Goal: Task Accomplishment & Management: Manage account settings

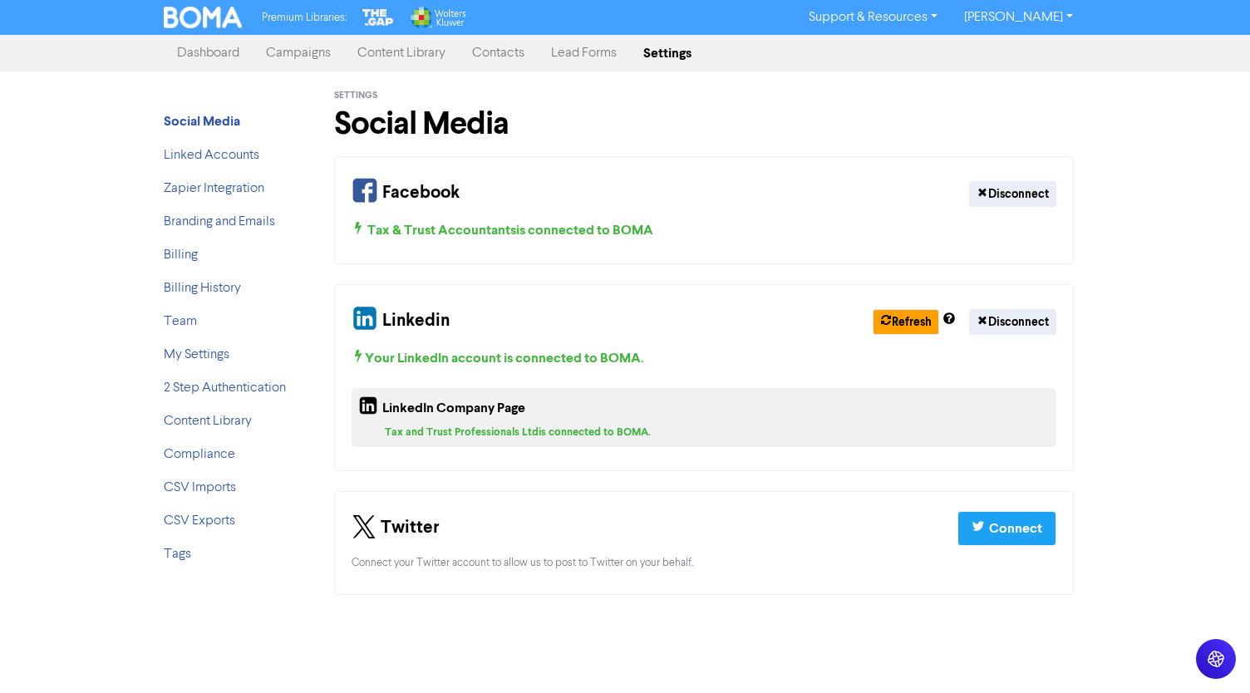
click at [680, 425] on div "Tax and Trust Professionals Ltd is connected to BOMA." at bounding box center [717, 433] width 665 height 16
click at [278, 47] on link "Campaigns" at bounding box center [298, 53] width 91 height 33
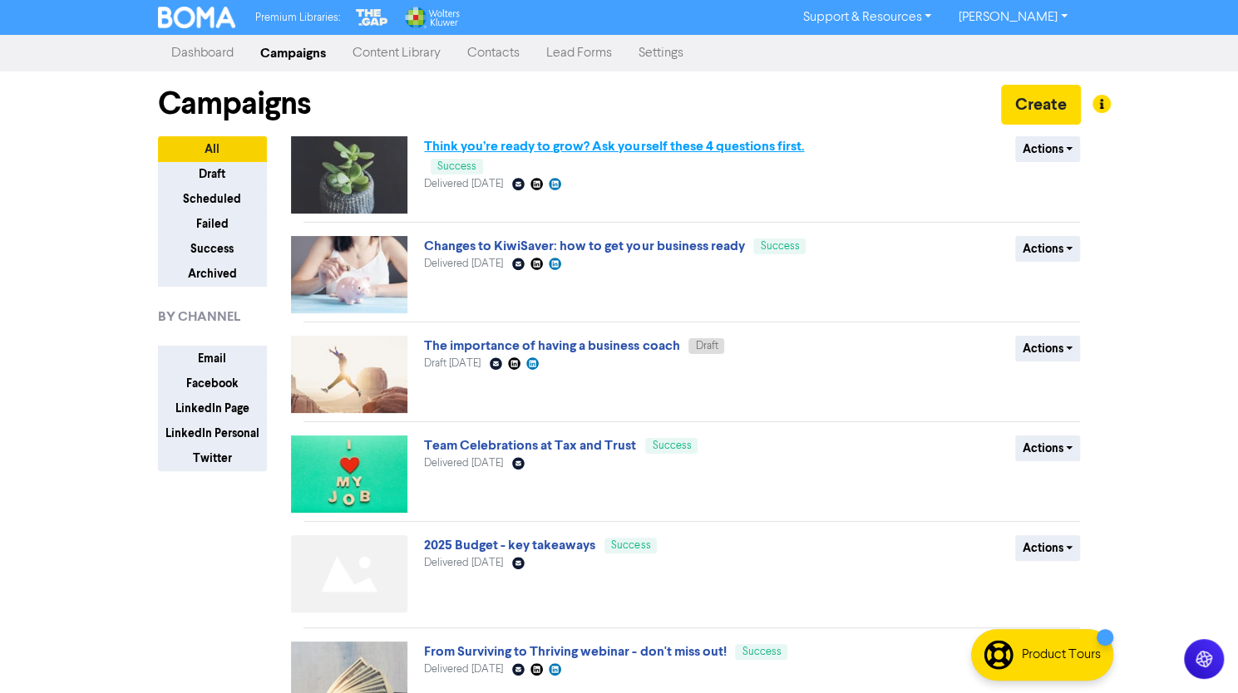
click at [531, 145] on link "Think you’re ready to grow? Ask yourself these 4 questions first." at bounding box center [614, 146] width 380 height 17
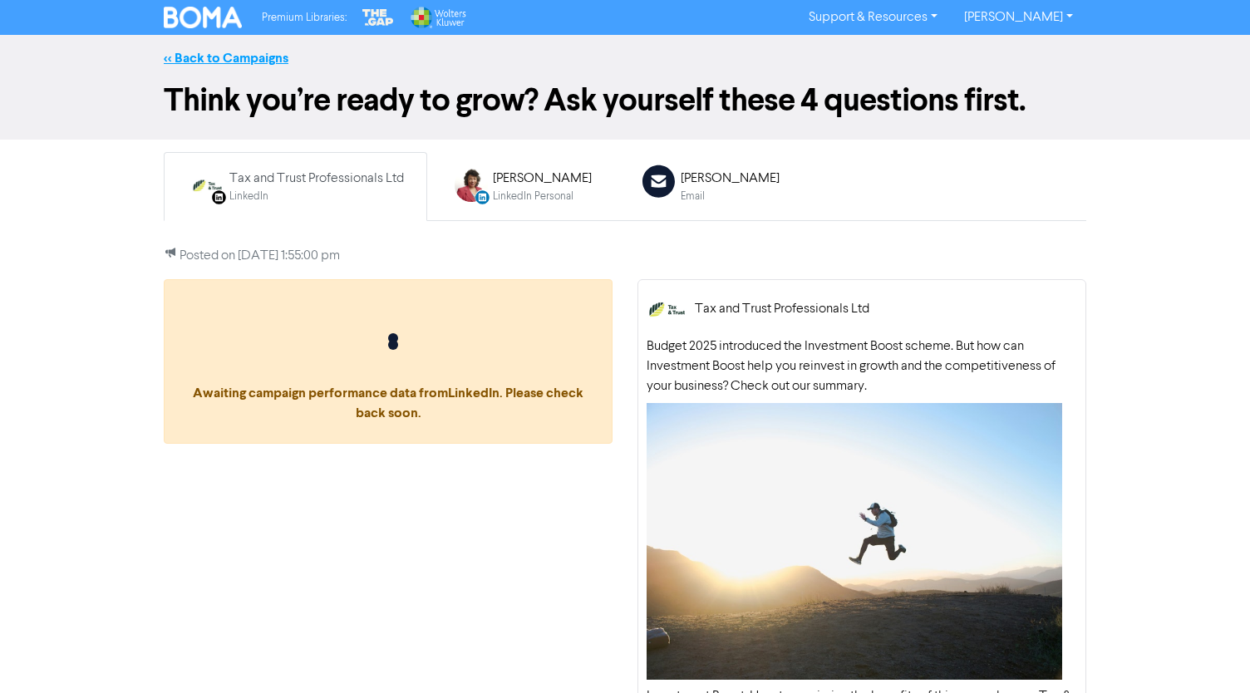
click at [247, 57] on link "<< Back to Campaigns" at bounding box center [226, 58] width 125 height 17
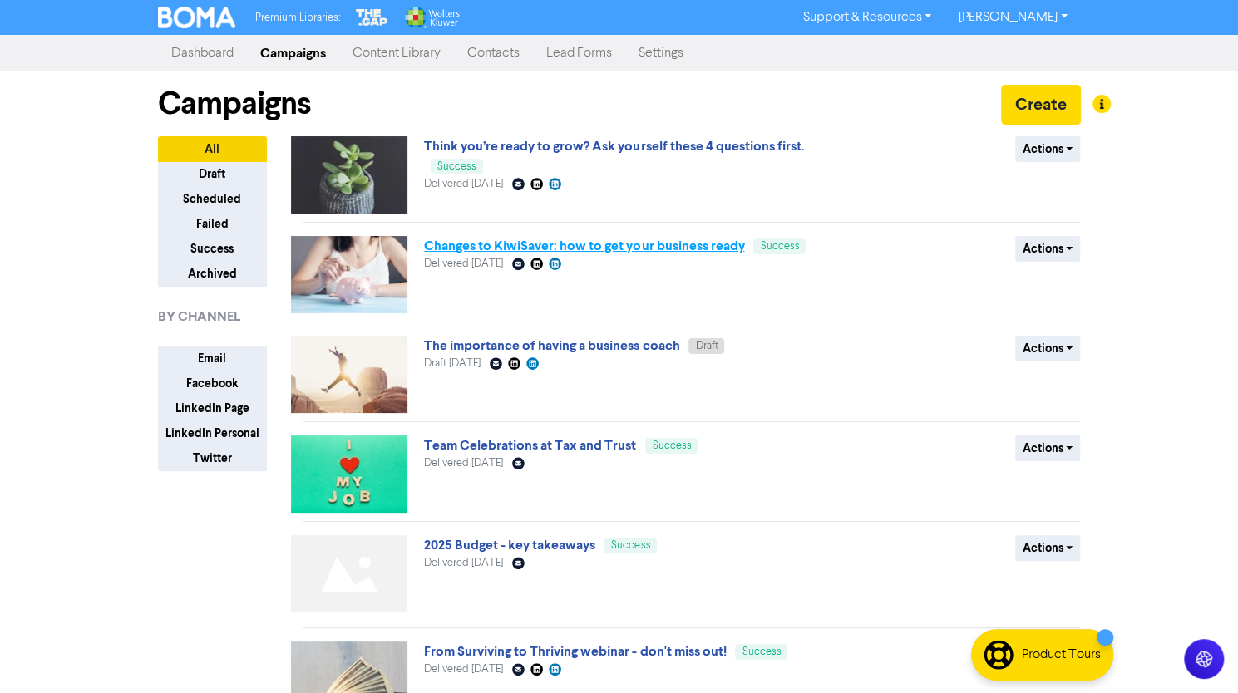
click at [485, 254] on link "Changes to KiwiSaver: how to get your business ready" at bounding box center [584, 246] width 320 height 17
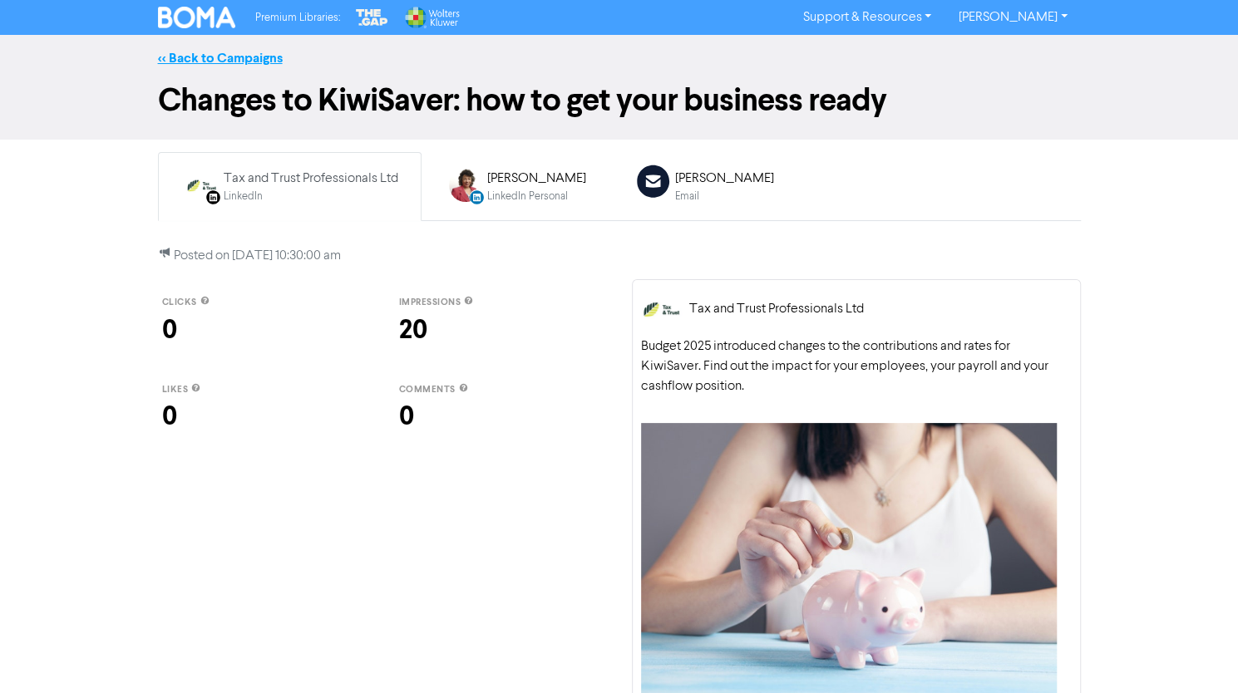
click at [254, 59] on link "<< Back to Campaigns" at bounding box center [220, 58] width 125 height 17
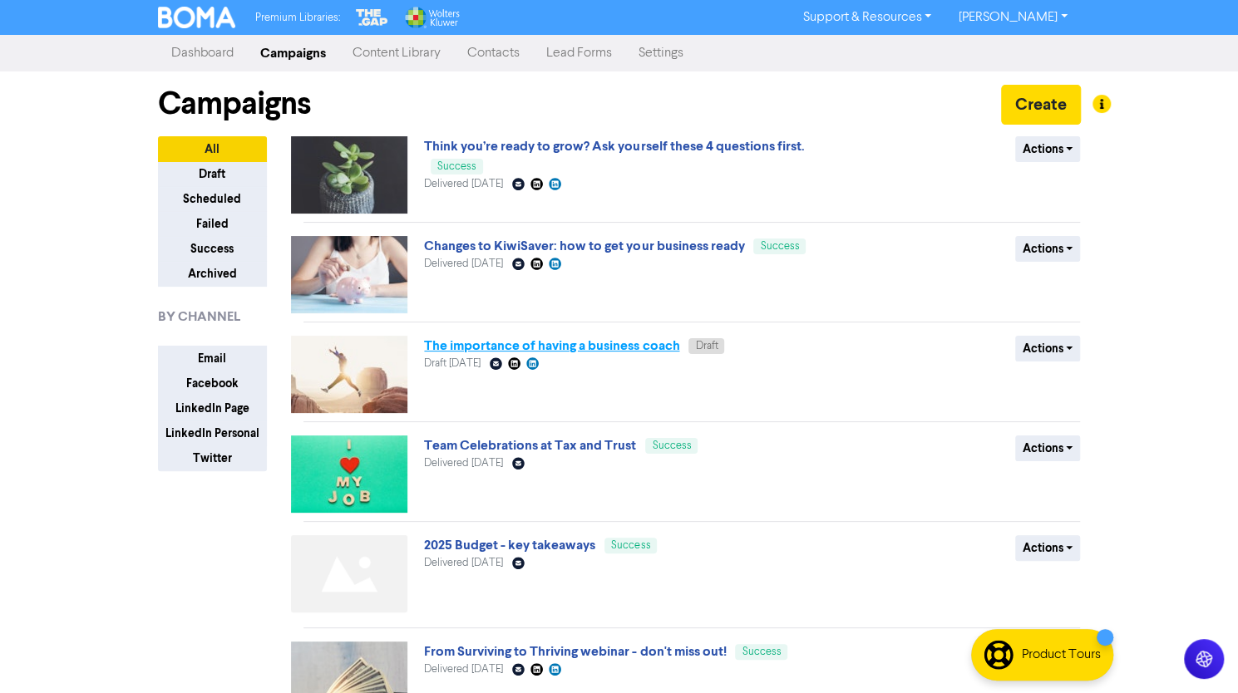
click at [467, 344] on link "The importance of having a business coach" at bounding box center [551, 345] width 255 height 17
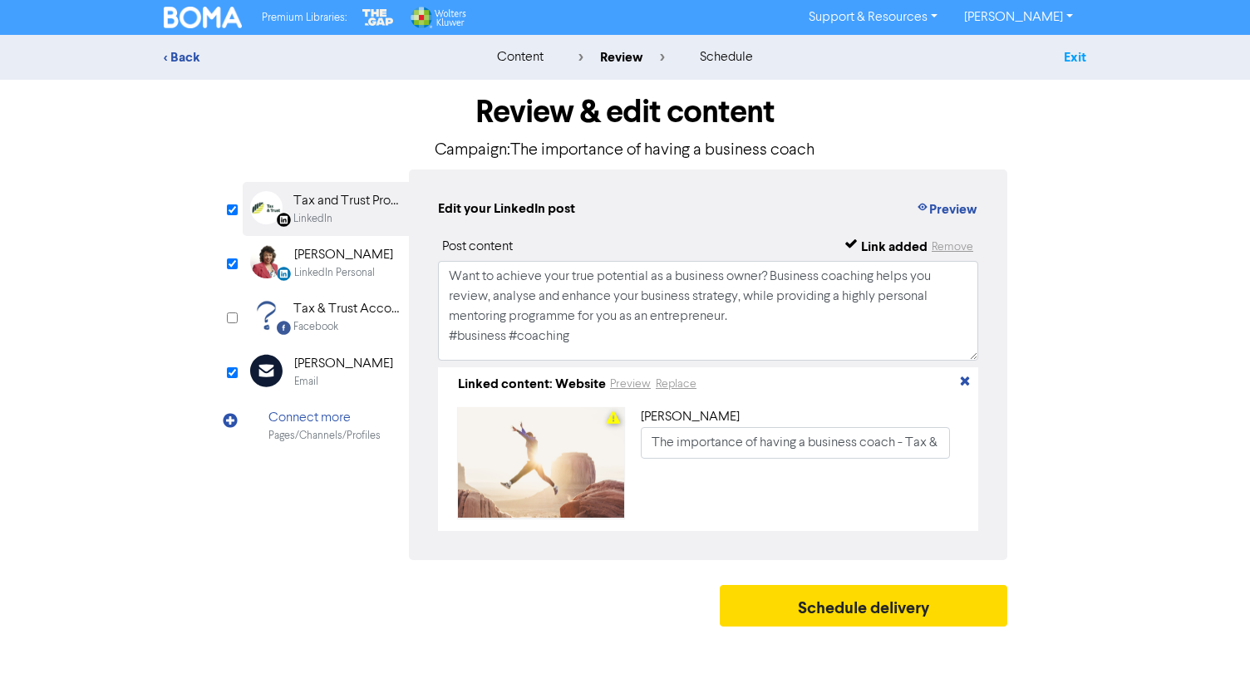
click at [1076, 56] on link "Exit" at bounding box center [1075, 57] width 22 height 17
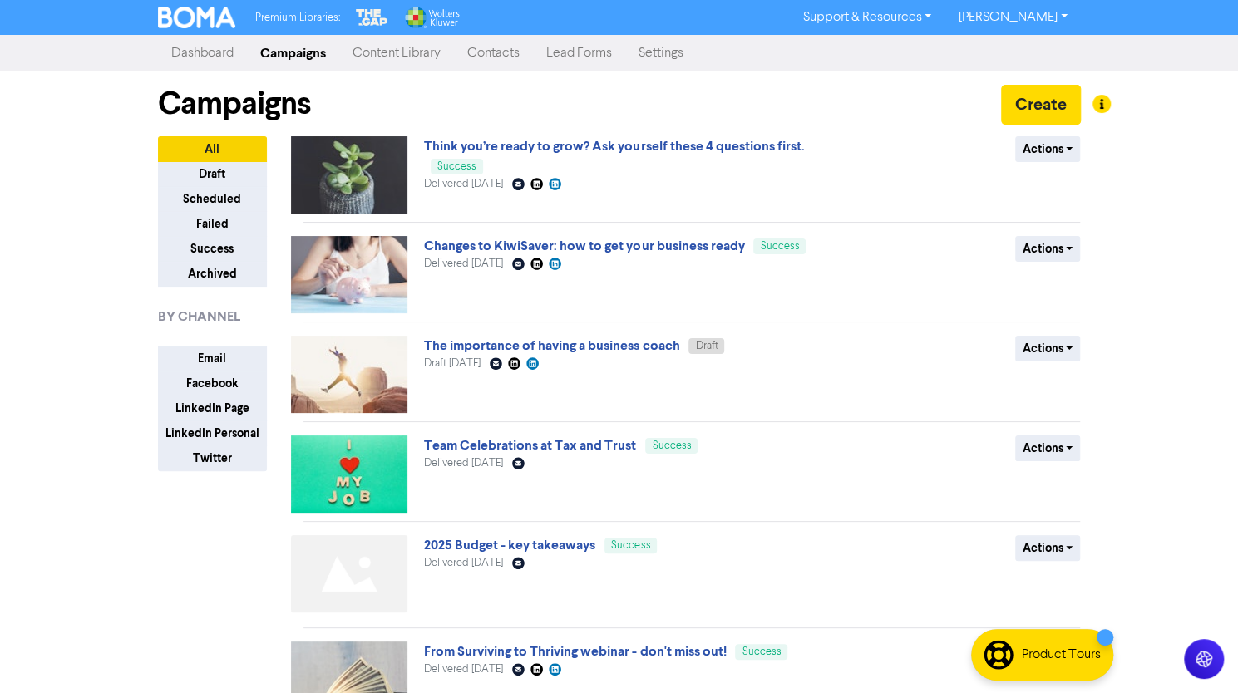
click at [653, 52] on link "Settings" at bounding box center [660, 53] width 71 height 33
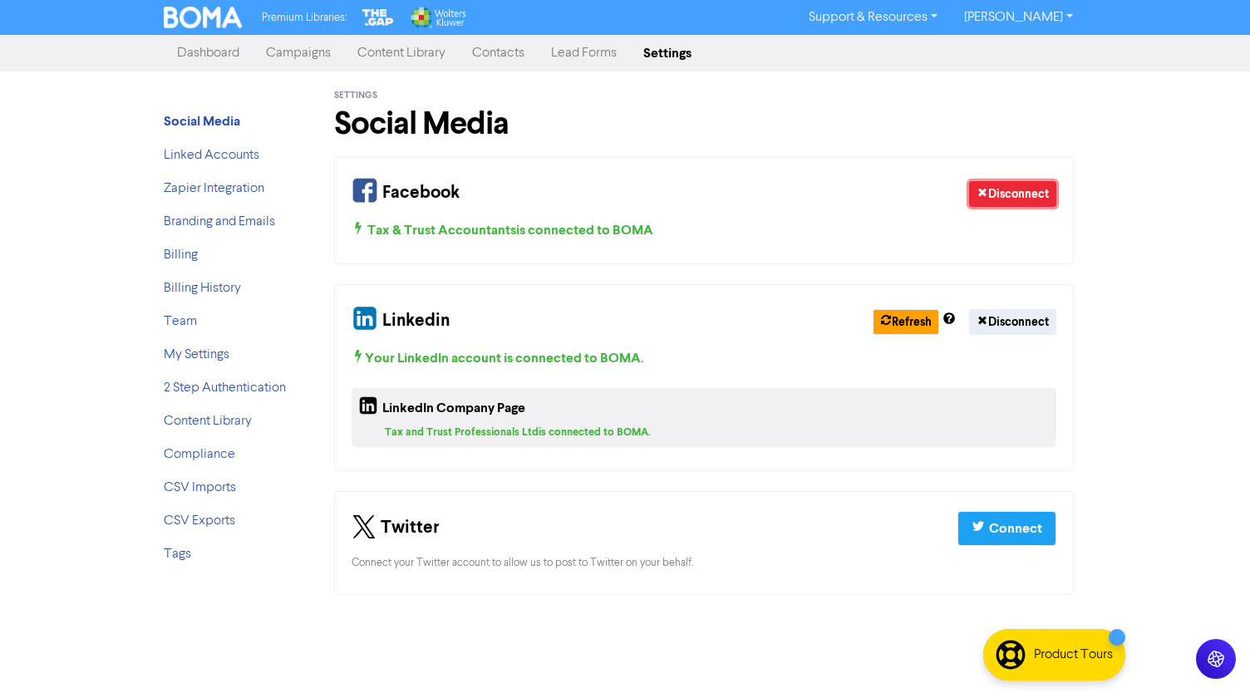
click at [1015, 187] on button "Disconnect" at bounding box center [1012, 194] width 87 height 26
